Goal: Check status: Check status

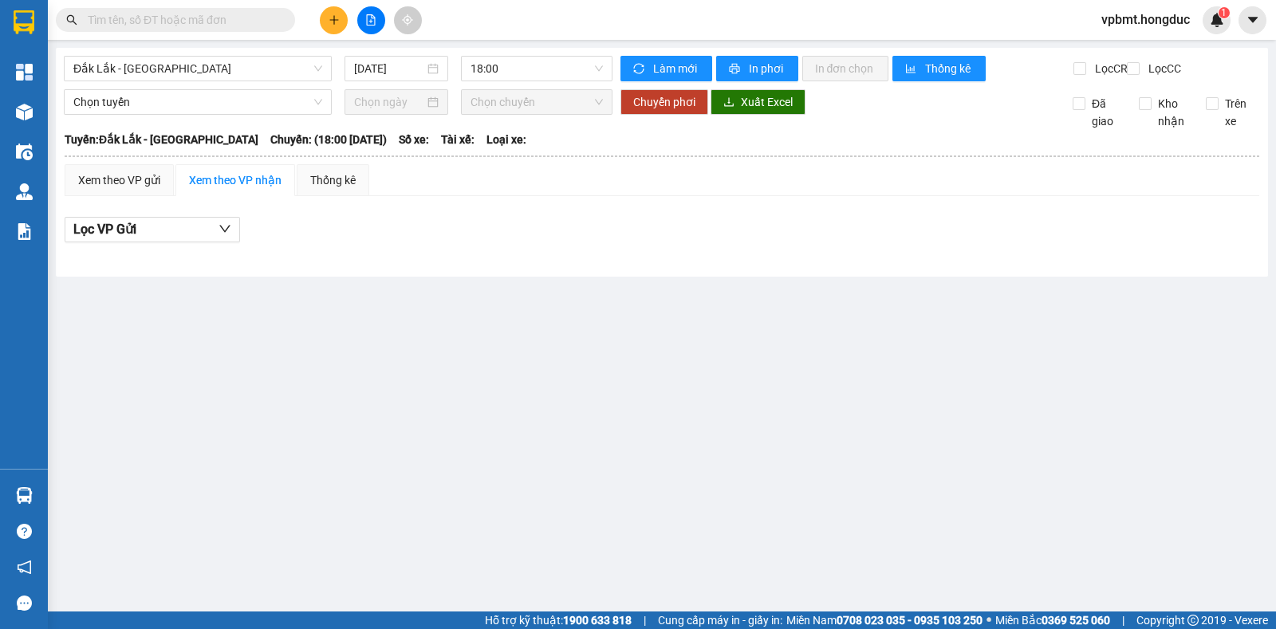
click at [254, 26] on input "text" at bounding box center [182, 20] width 188 height 18
click at [290, 72] on span "Đắk Lắk - Bình Dương" at bounding box center [197, 69] width 249 height 24
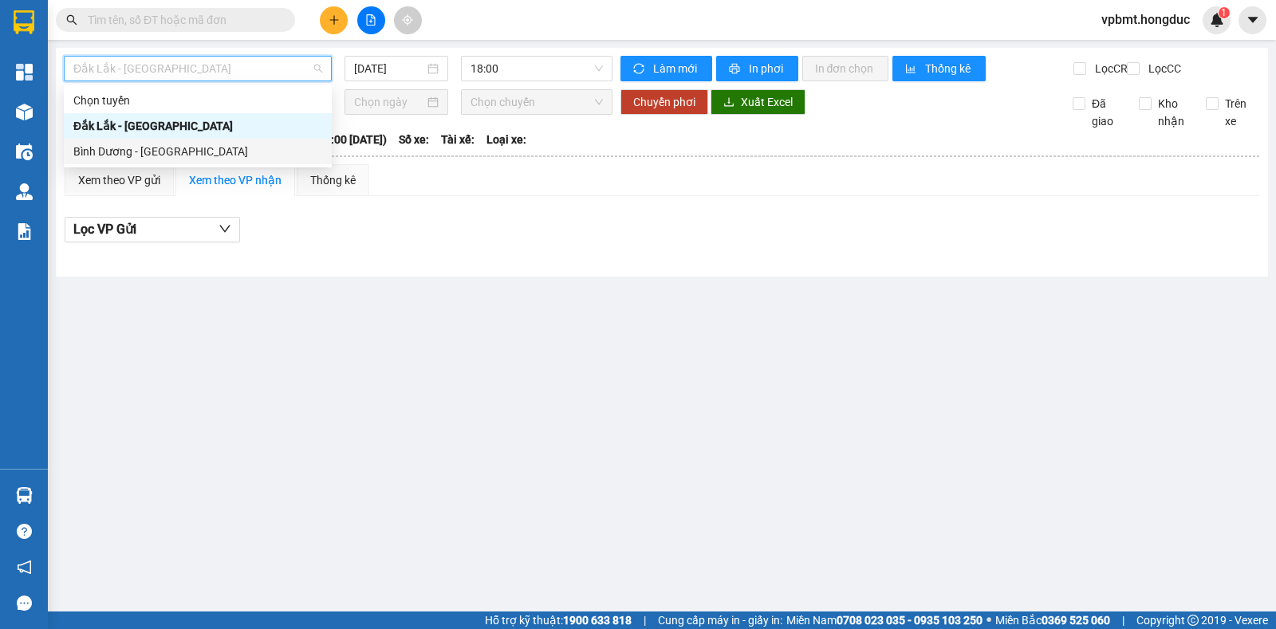
click at [234, 147] on div "Bình Dương - Đắk Lắk" at bounding box center [197, 152] width 249 height 18
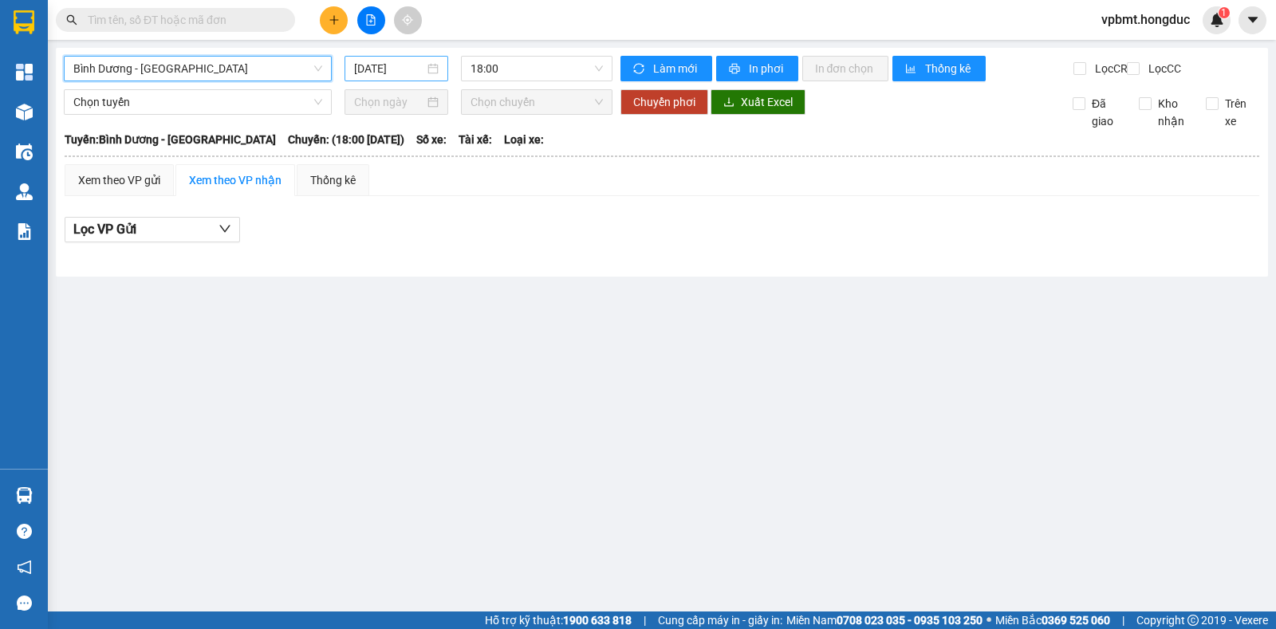
click at [376, 66] on input "14/08/2025" at bounding box center [389, 69] width 71 height 18
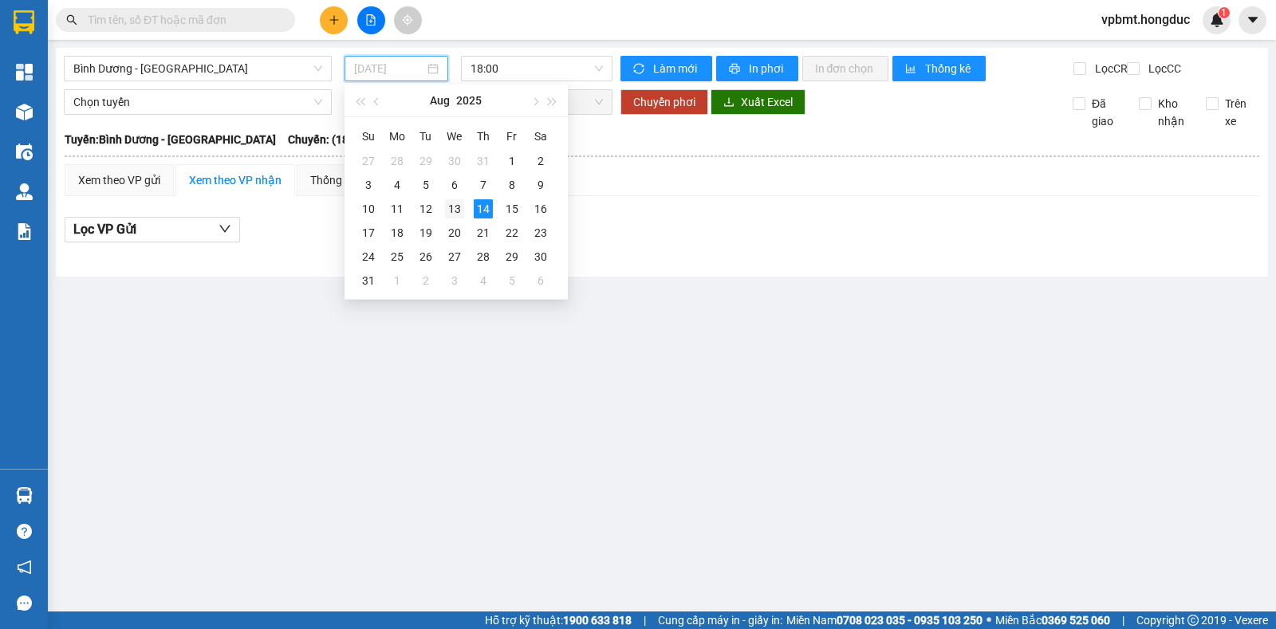
click at [458, 213] on div "13" at bounding box center [454, 208] width 19 height 19
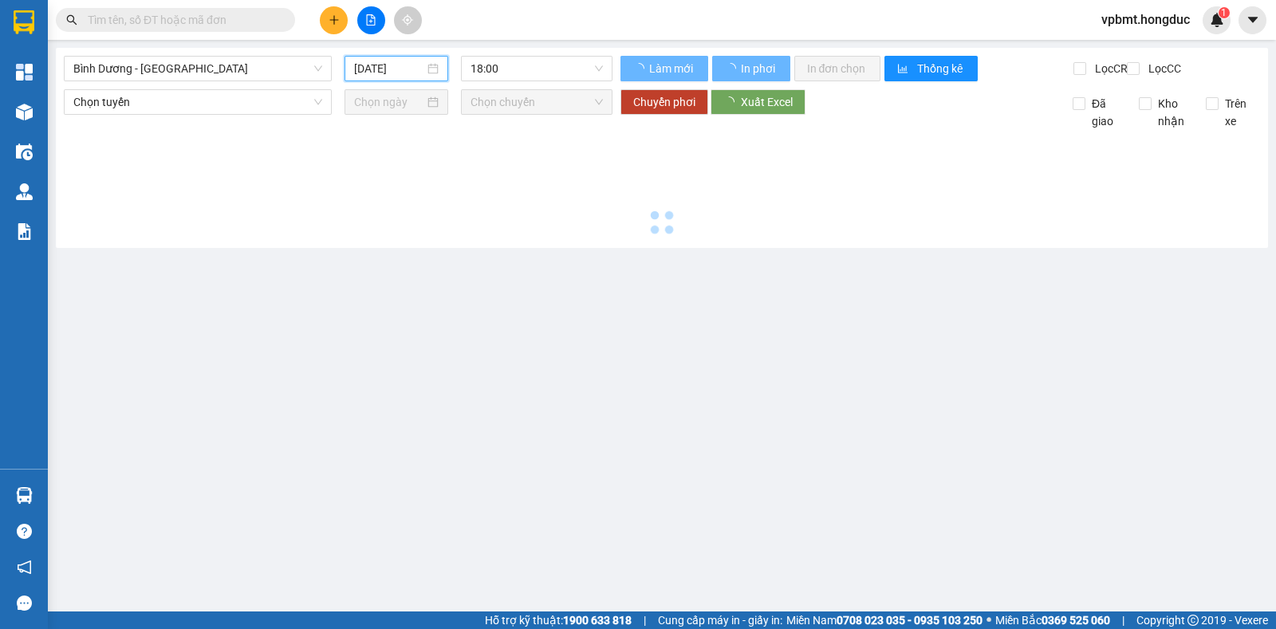
type input "13/08/2025"
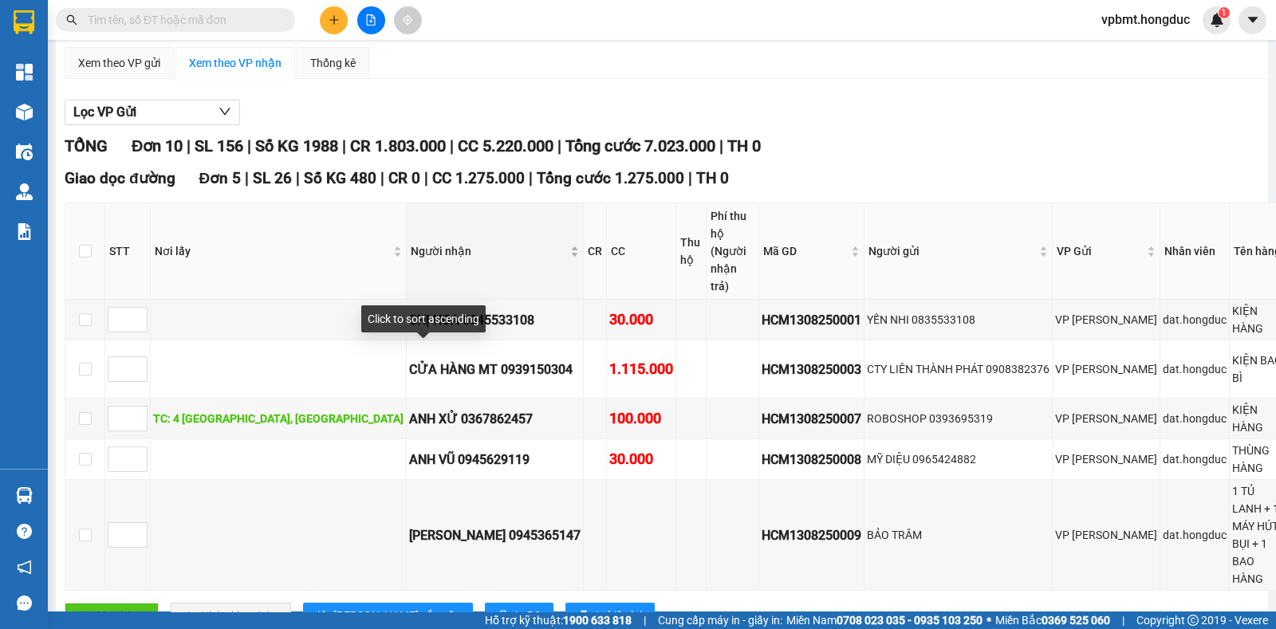
scroll to position [199, 0]
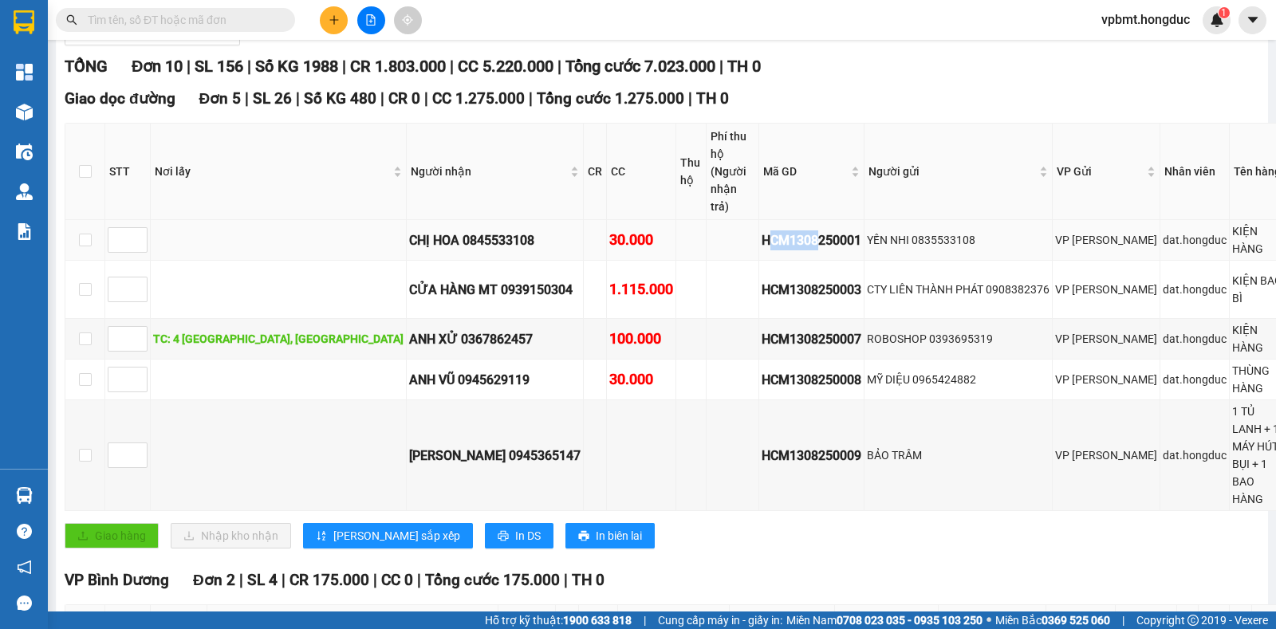
drag, startPoint x: 685, startPoint y: 249, endPoint x: 746, endPoint y: 258, distance: 61.2
click at [761, 250] on div "HCM1308250001" at bounding box center [811, 240] width 100 height 20
click at [759, 261] on td "HCM1308250001" at bounding box center [811, 240] width 105 height 41
drag, startPoint x: 677, startPoint y: 238, endPoint x: 728, endPoint y: 237, distance: 51.1
click at [759, 237] on td "HCM1308250001" at bounding box center [811, 240] width 105 height 41
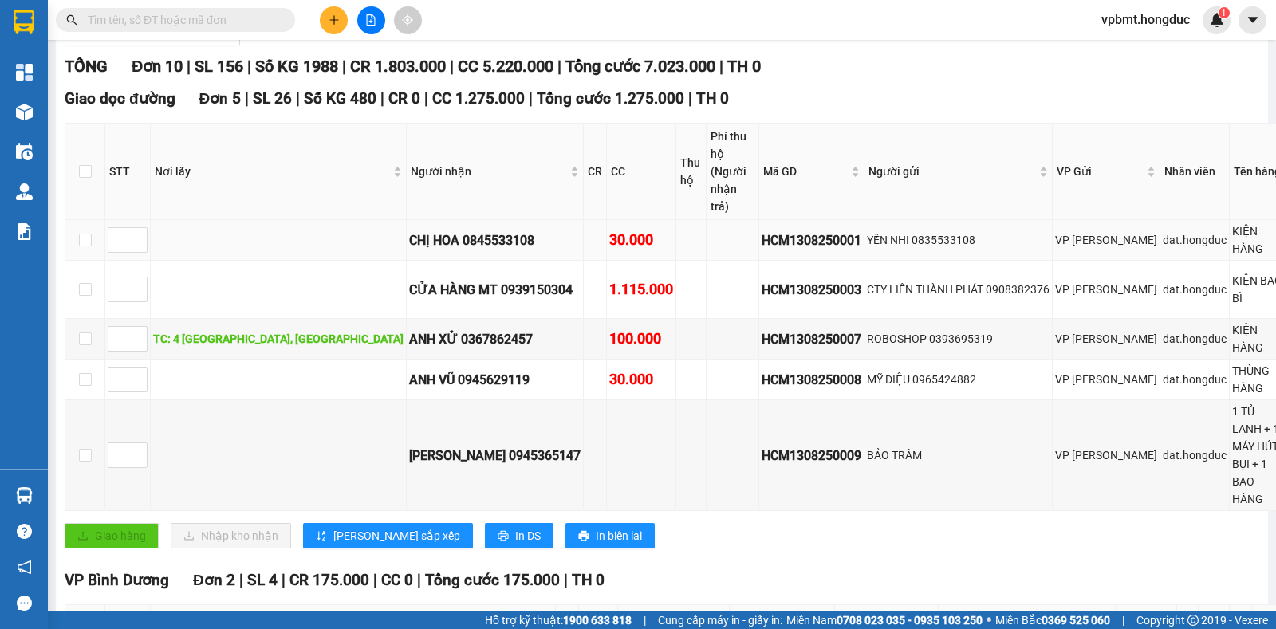
click at [779, 239] on td "HCM1308250001" at bounding box center [811, 240] width 105 height 41
drag, startPoint x: 674, startPoint y: 246, endPoint x: 786, endPoint y: 257, distance: 113.0
click at [786, 257] on tr "CHỊ HOA 0845533108 30.000 HCM1308250001 YẾN NHI 0835533108 VP Hồ Chí Minh dat.h…" at bounding box center [812, 240] width 1494 height 41
copy div "HCM1308250001"
